Goal: Information Seeking & Learning: Learn about a topic

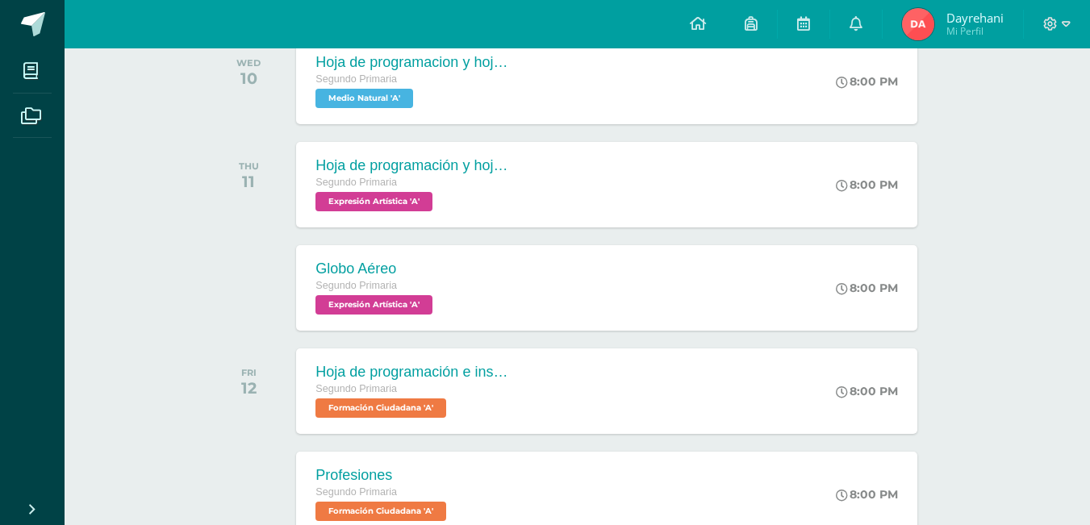
scroll to position [323, 0]
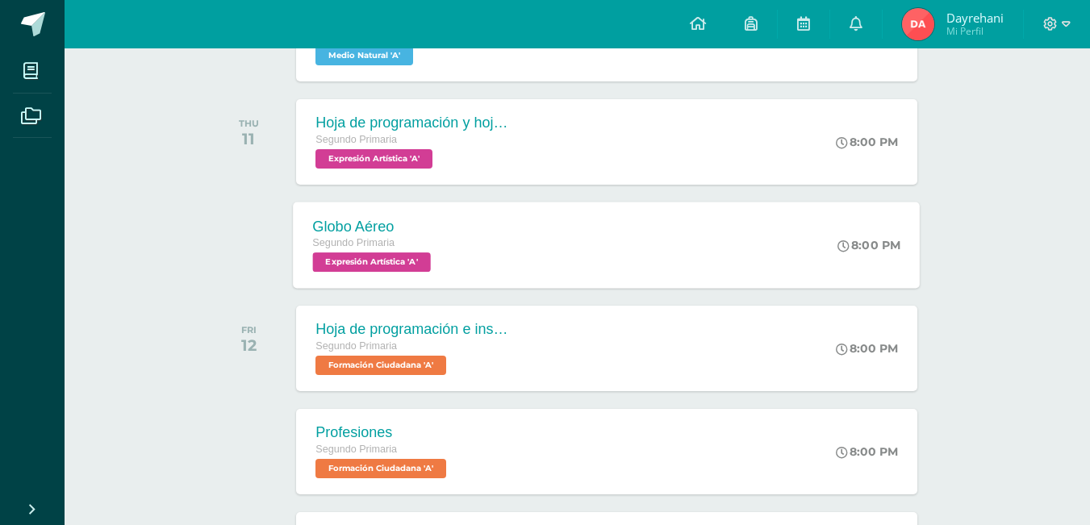
click at [384, 249] on span "Segundo Primaria" at bounding box center [354, 242] width 82 height 11
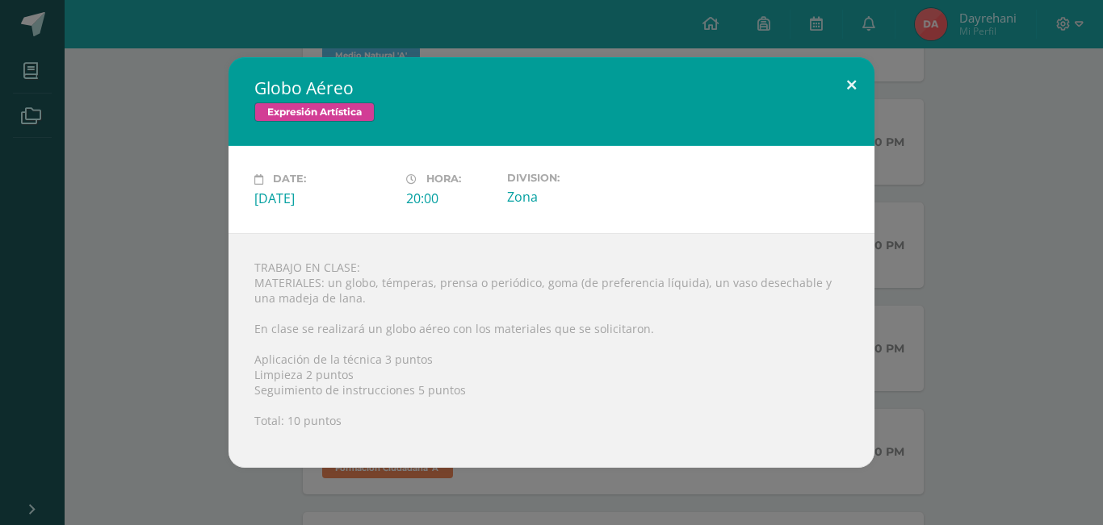
click at [851, 78] on button at bounding box center [851, 84] width 46 height 55
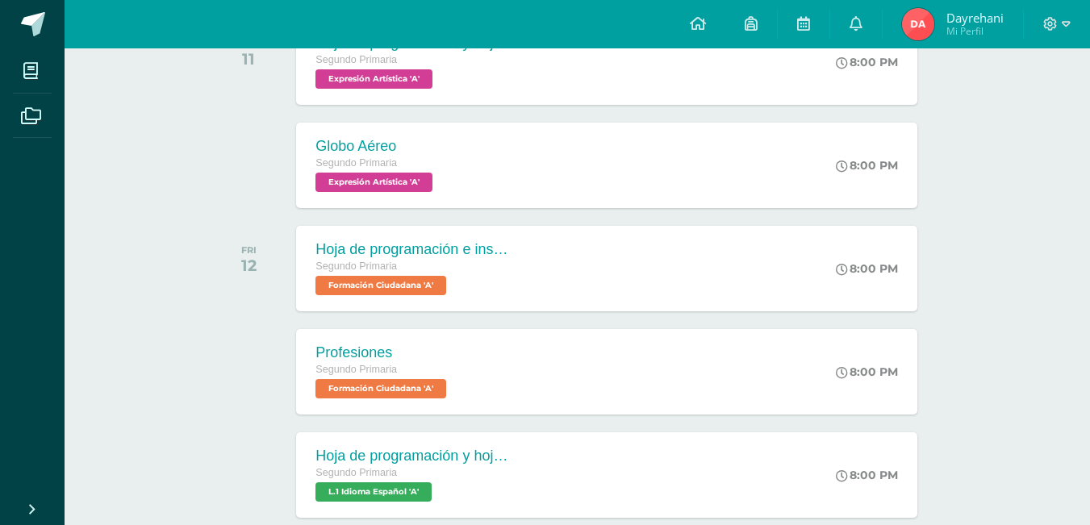
scroll to position [404, 0]
click at [362, 349] on div "Profesiones" at bounding box center [381, 352] width 136 height 17
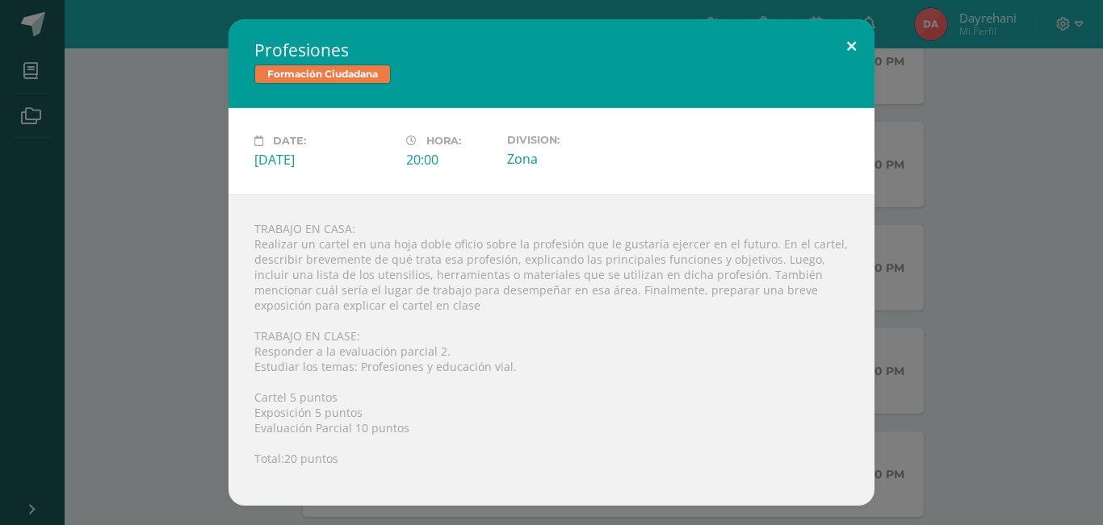
click at [858, 52] on button at bounding box center [851, 46] width 46 height 55
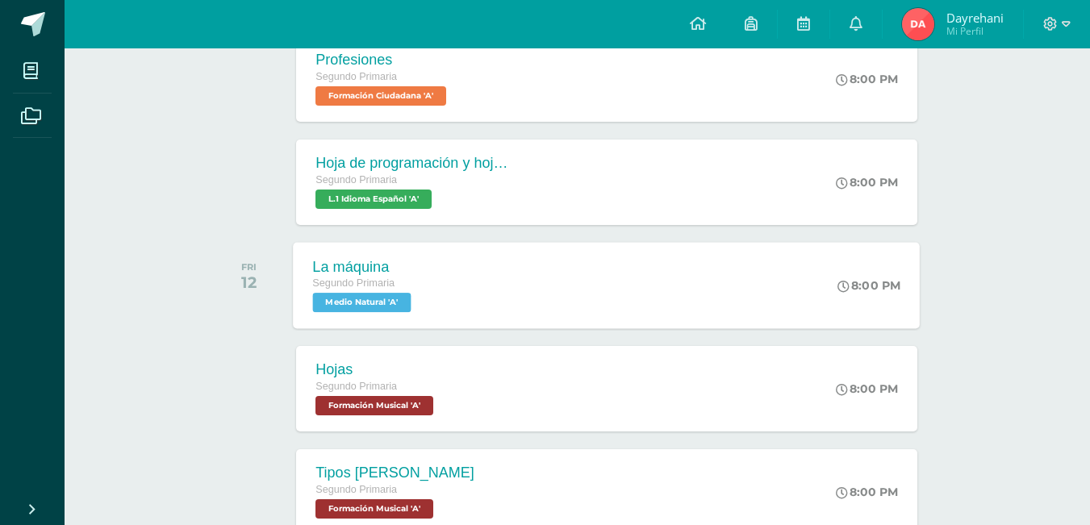
scroll to position [726, 0]
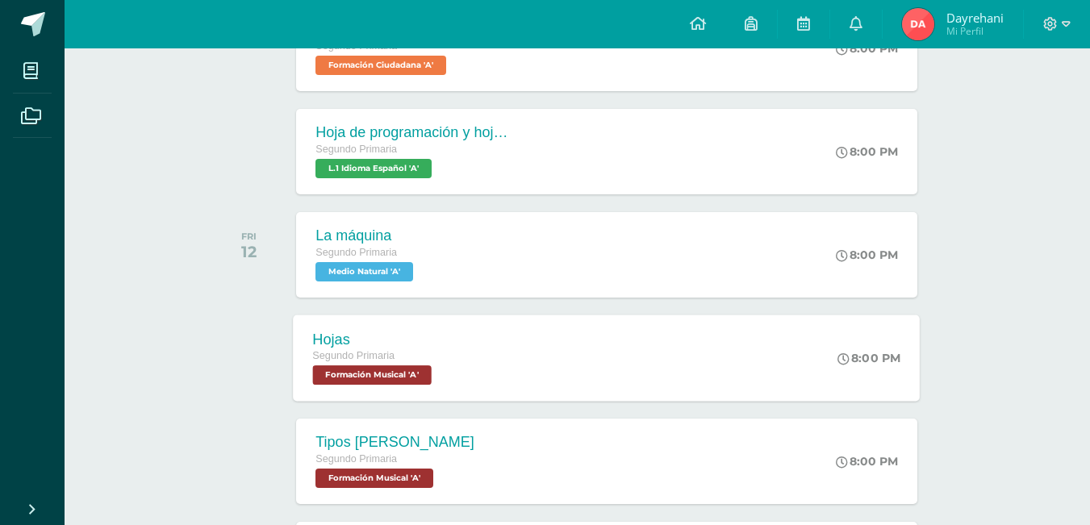
click at [391, 356] on span "Segundo Primaria" at bounding box center [354, 355] width 82 height 11
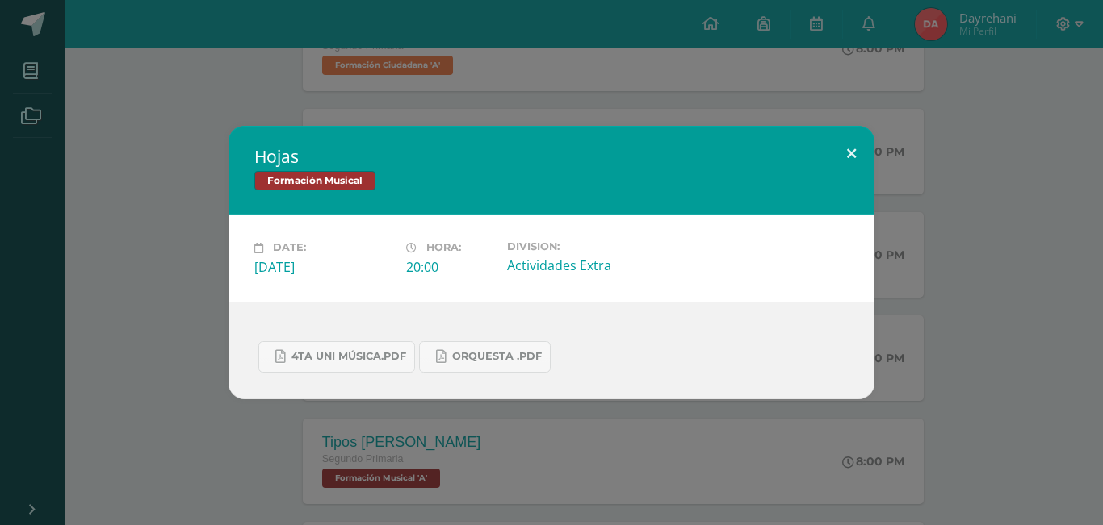
click at [855, 161] on button at bounding box center [851, 153] width 46 height 55
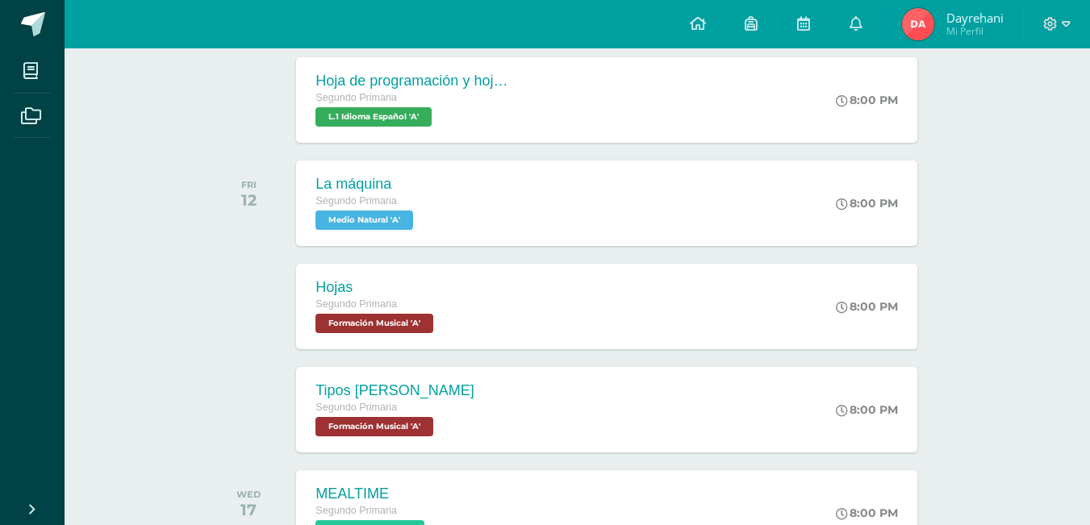
scroll to position [807, 0]
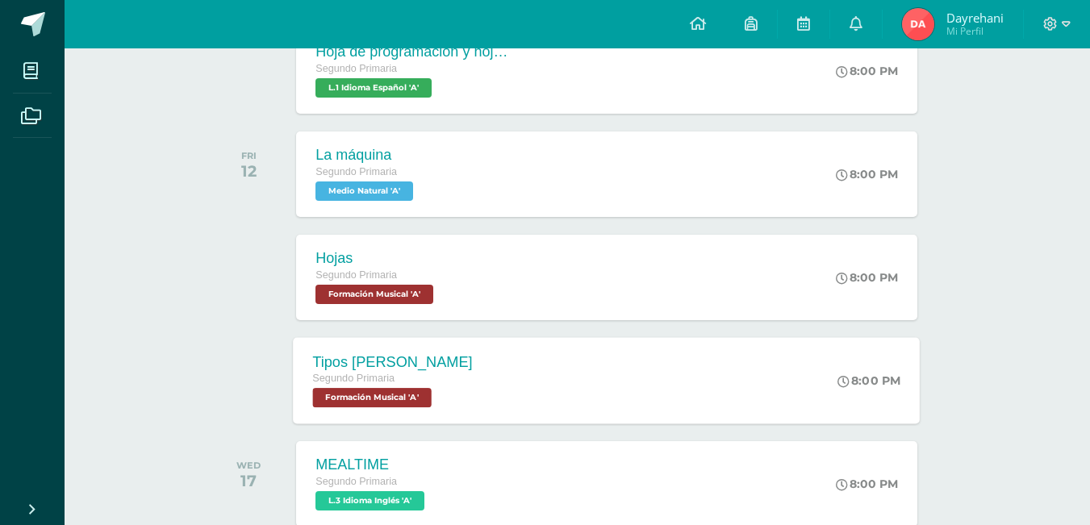
click at [349, 381] on span "Segundo Primaria" at bounding box center [354, 378] width 82 height 11
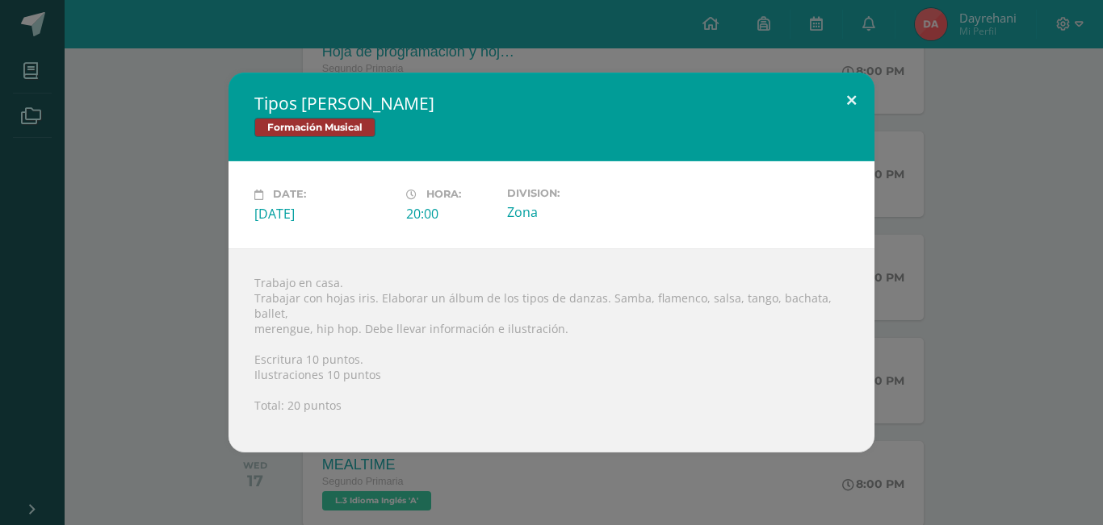
click at [851, 108] on button at bounding box center [851, 100] width 46 height 55
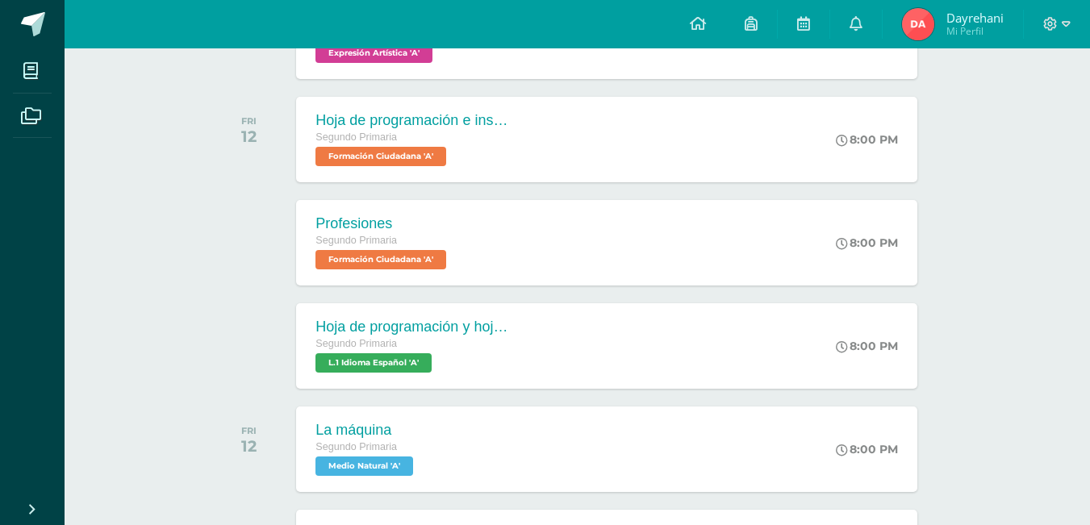
scroll to position [646, 0]
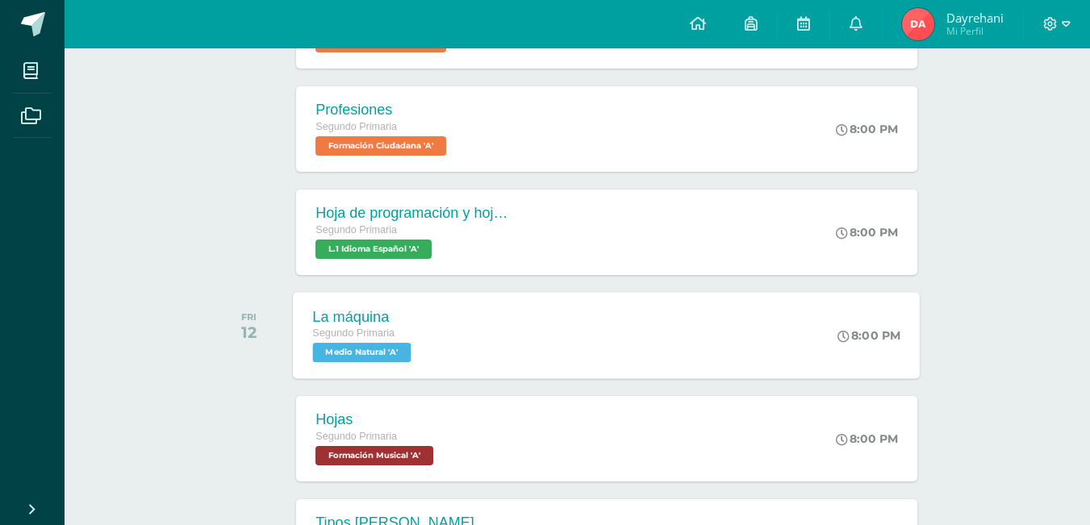
click at [512, 337] on div "La máquina Segundo Primaria Medio Natural 'A' 8:00 PM La máquina Medio Natural …" at bounding box center [607, 335] width 627 height 86
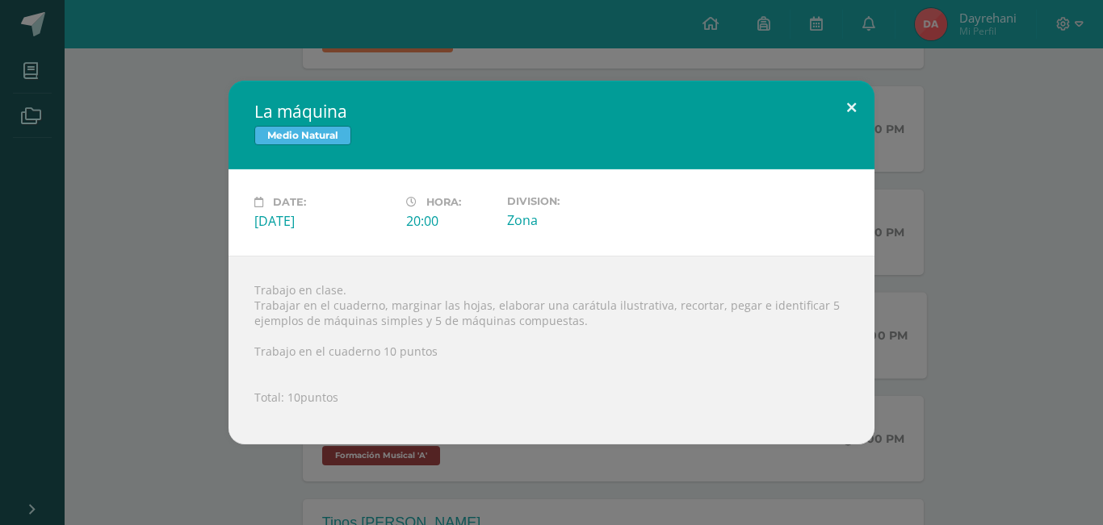
click at [853, 102] on button at bounding box center [851, 108] width 46 height 55
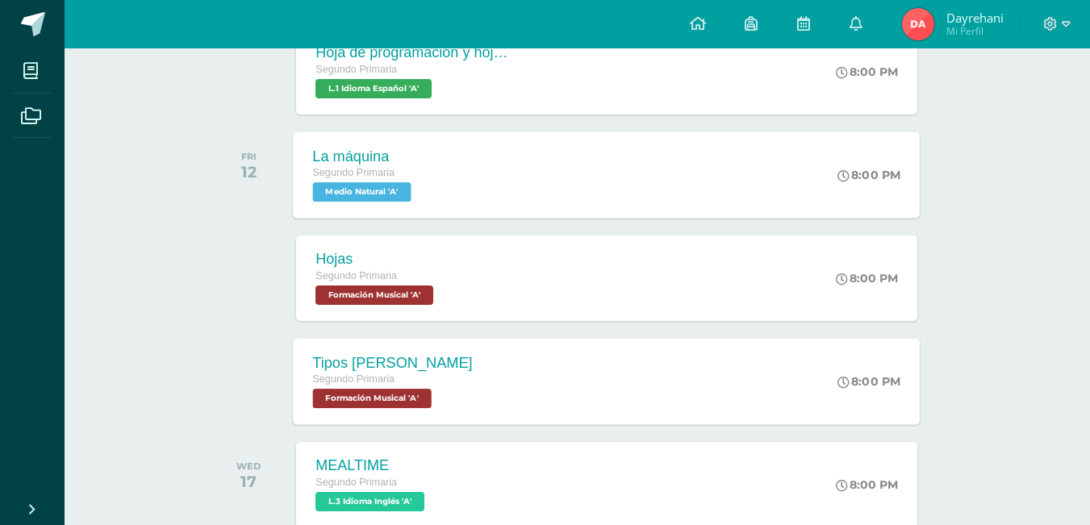
scroll to position [807, 0]
click at [429, 377] on div "Segundo Primaria" at bounding box center [393, 379] width 160 height 18
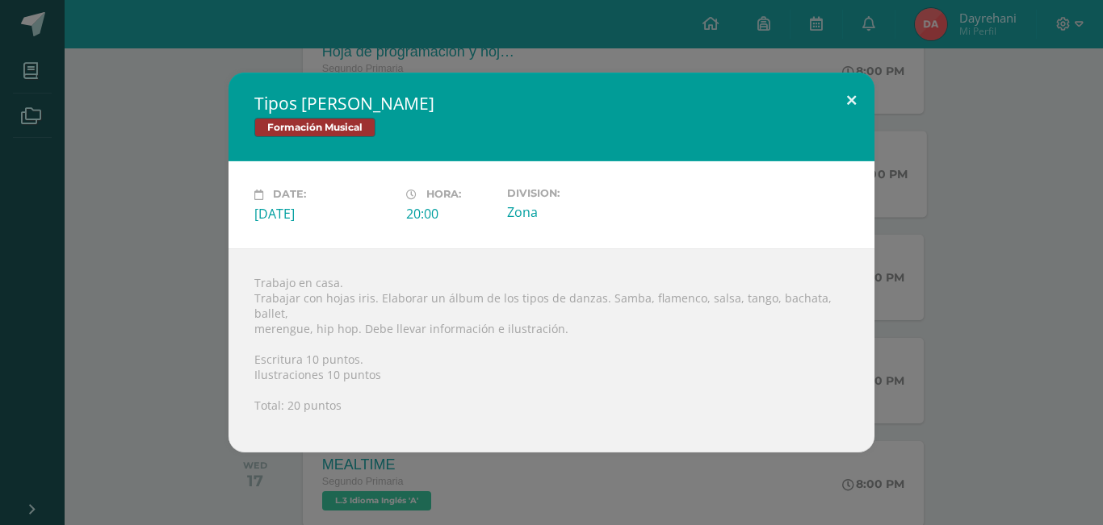
click at [850, 113] on button at bounding box center [851, 100] width 46 height 55
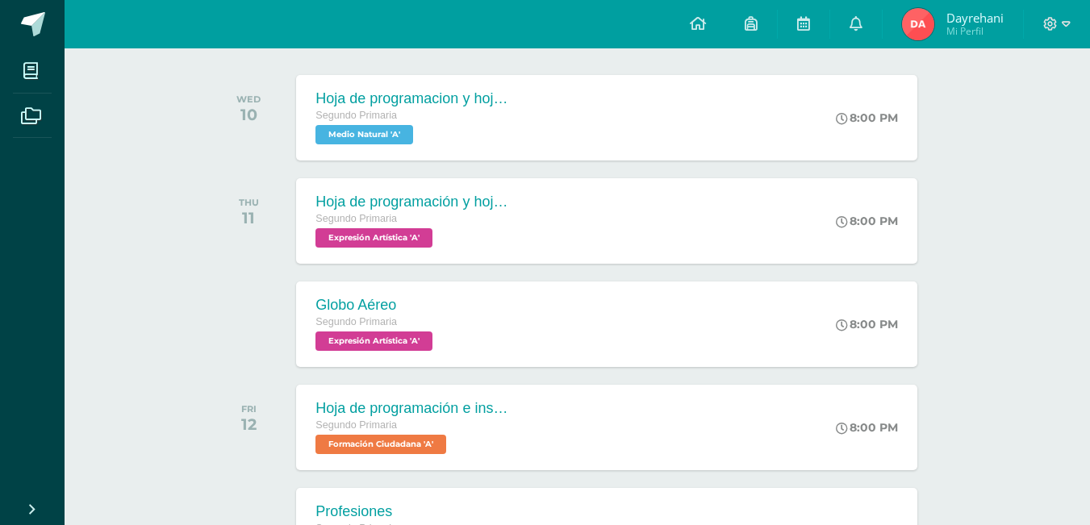
scroll to position [242, 0]
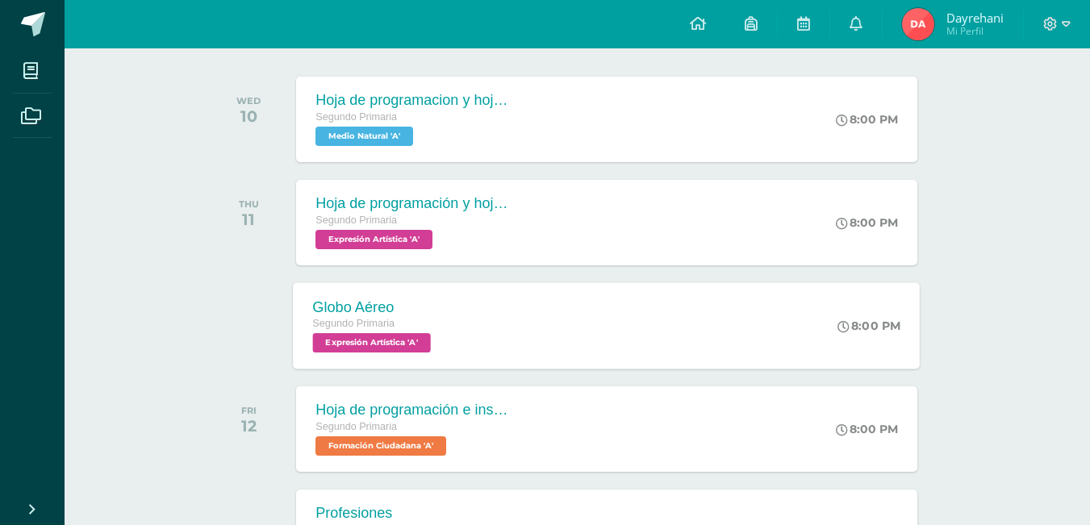
click at [374, 357] on div "Globo Aéreo Segundo Primaria Expresión Artística 'A'" at bounding box center [374, 325] width 161 height 86
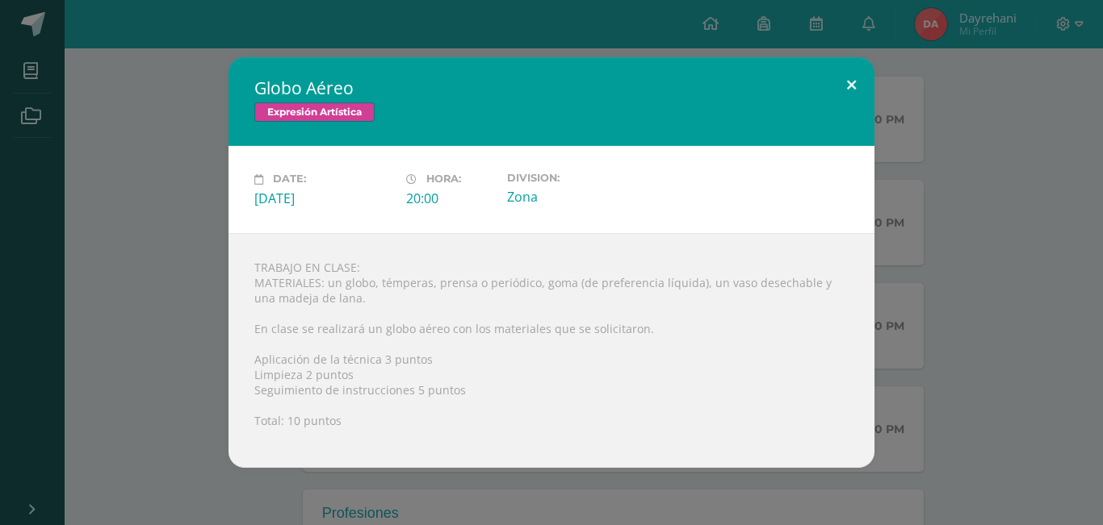
click at [854, 90] on button at bounding box center [851, 84] width 46 height 55
